Goal: Find specific page/section: Find specific page/section

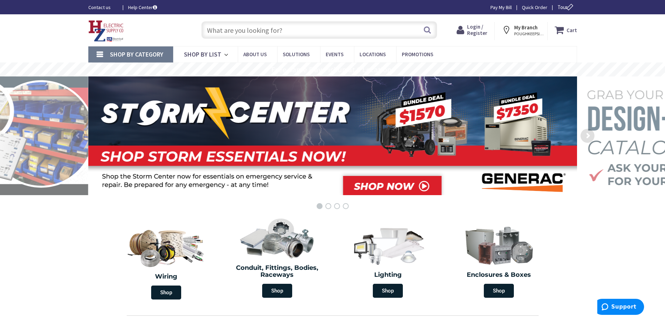
click at [235, 28] on input "text" at bounding box center [319, 29] width 236 height 17
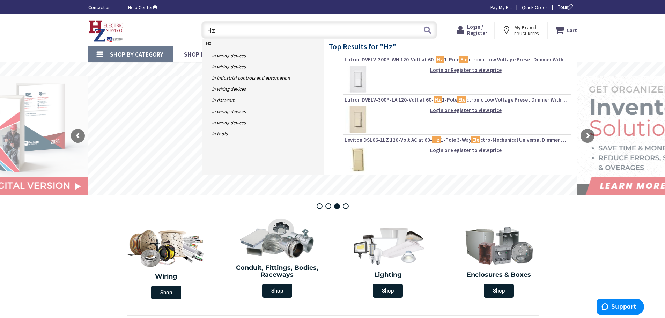
type input "H"
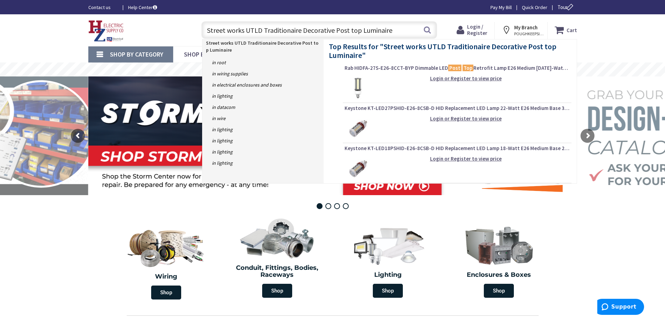
drag, startPoint x: 373, startPoint y: 30, endPoint x: 289, endPoint y: 32, distance: 83.4
click at [293, 32] on input "Street works UTLD Traditionaire Decorative Post top Luminaire" at bounding box center [319, 29] width 236 height 17
drag, startPoint x: 275, startPoint y: 32, endPoint x: 252, endPoint y: 32, distance: 23.7
click at [271, 32] on input "Street works UTLD Traditionaire Decorative Post top Luminaire" at bounding box center [319, 29] width 236 height 17
drag, startPoint x: 243, startPoint y: 32, endPoint x: 224, endPoint y: 37, distance: 19.0
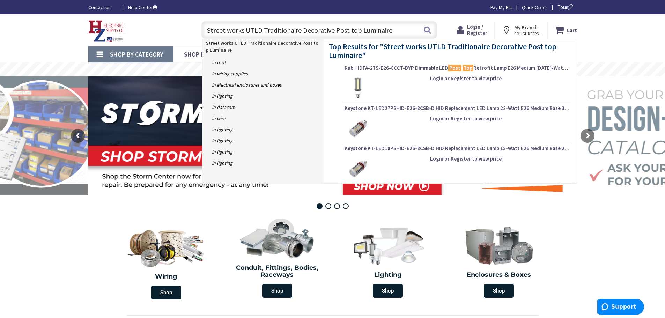
click at [224, 37] on input "Street works UTLD Traditionaire Decorative Post top Luminaire" at bounding box center [319, 29] width 236 height 17
drag, startPoint x: 206, startPoint y: 31, endPoint x: 387, endPoint y: 32, distance: 181.1
click at [387, 32] on input "Street works UTLD Traditionaire Decorative Post top Luminaire" at bounding box center [319, 29] width 236 height 17
type input "Street works UTLD Traditionaire Decorative Post top Luminaire"
click at [430, 30] on button "Search" at bounding box center [427, 30] width 9 height 16
